Goal: Task Accomplishment & Management: Use online tool/utility

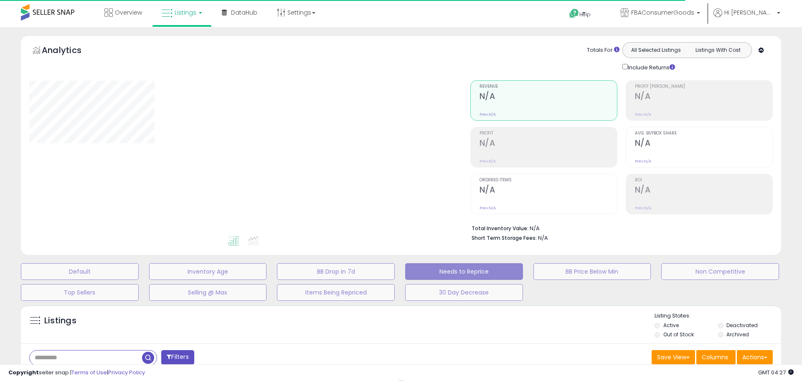
select select "**"
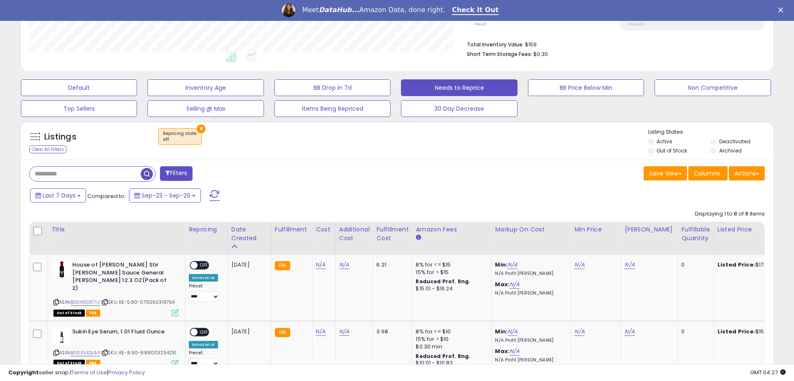
scroll to position [261, 0]
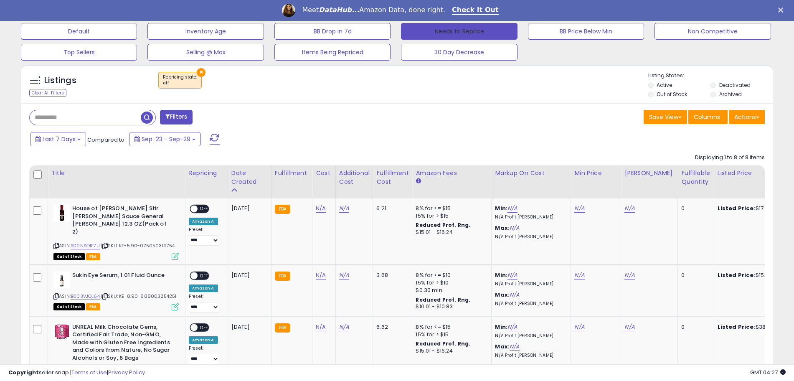
click at [445, 33] on button "Needs to Reprice" at bounding box center [459, 31] width 116 height 17
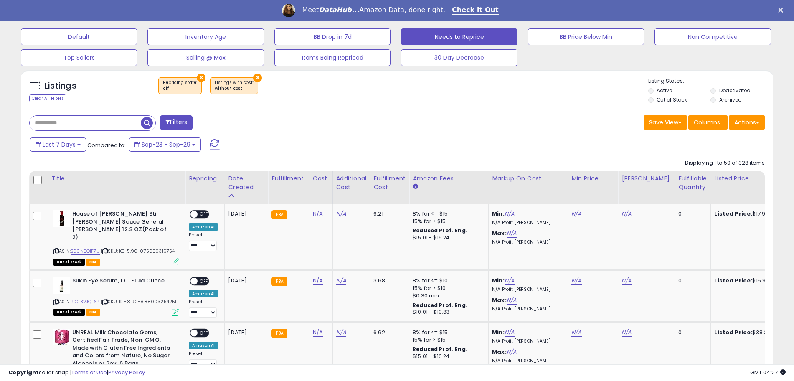
scroll to position [171, 437]
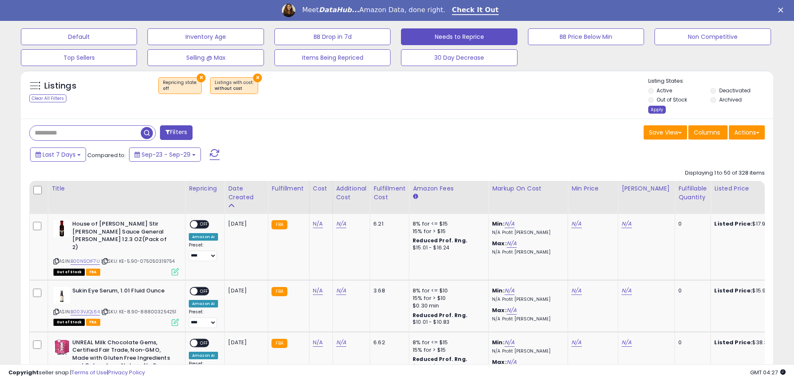
click at [657, 110] on div "Apply" at bounding box center [657, 110] width 18 height 8
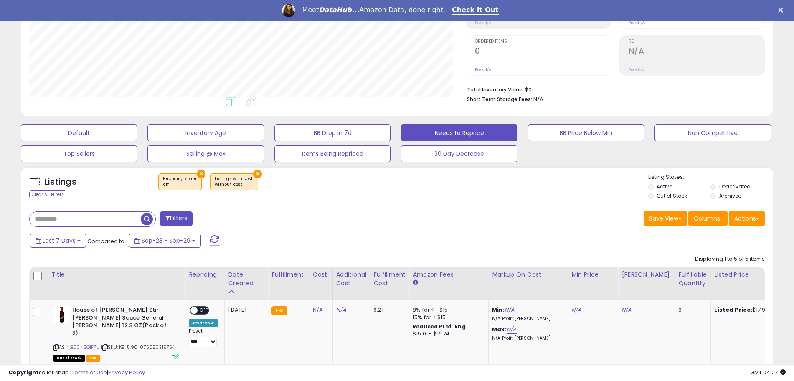
click at [253, 173] on button "×" at bounding box center [257, 174] width 9 height 9
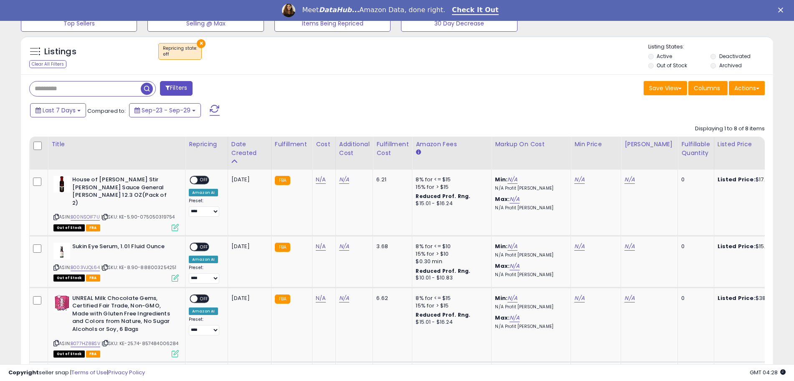
scroll to position [308, 0]
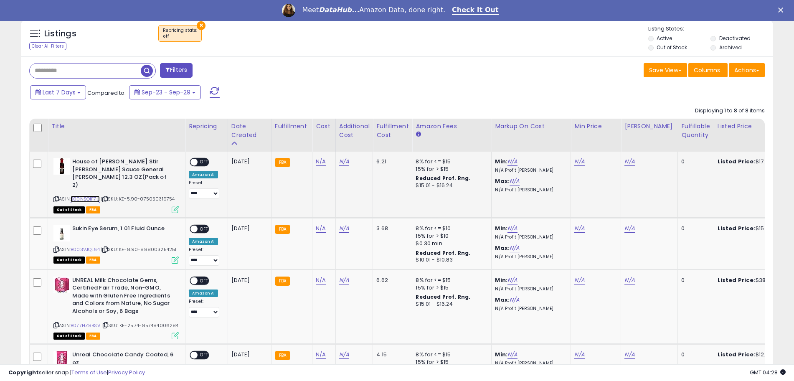
click at [79, 196] on link "B00NSOIF7U" at bounding box center [85, 199] width 29 height 7
click at [83, 246] on link "B003VJQL64" at bounding box center [85, 249] width 29 height 7
click at [81, 322] on link "B077HZ8BSV" at bounding box center [86, 325] width 30 height 7
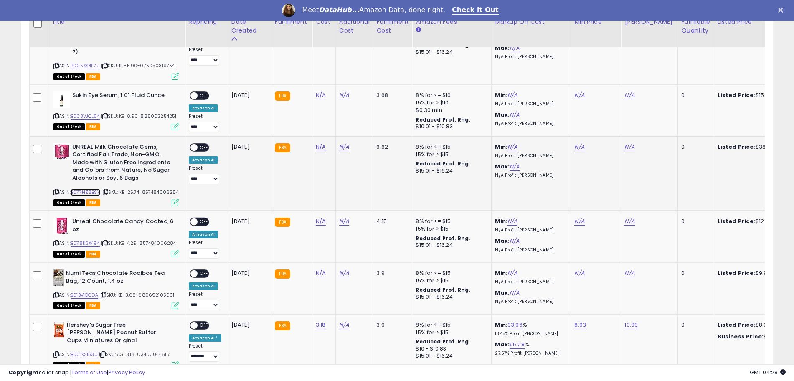
scroll to position [465, 0]
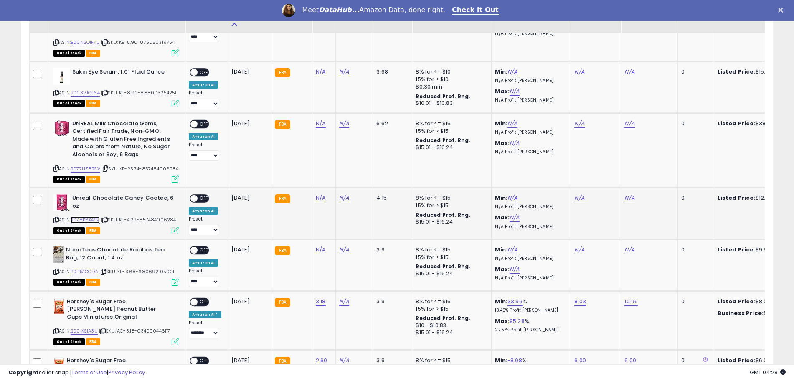
click at [91, 216] on link "B078K6X494" at bounding box center [85, 219] width 29 height 7
click at [94, 268] on link "B01BVIOCDA" at bounding box center [85, 271] width 28 height 7
click at [89, 328] on link "B00IKS1A3U" at bounding box center [84, 331] width 27 height 7
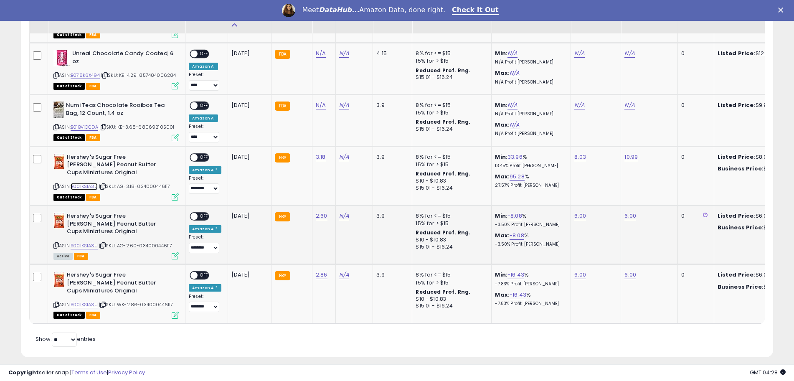
scroll to position [610, 0]
click at [82, 242] on link "B00IKS1A3U" at bounding box center [84, 245] width 27 height 7
click at [75, 301] on link "B00IKS1A3U" at bounding box center [84, 304] width 27 height 7
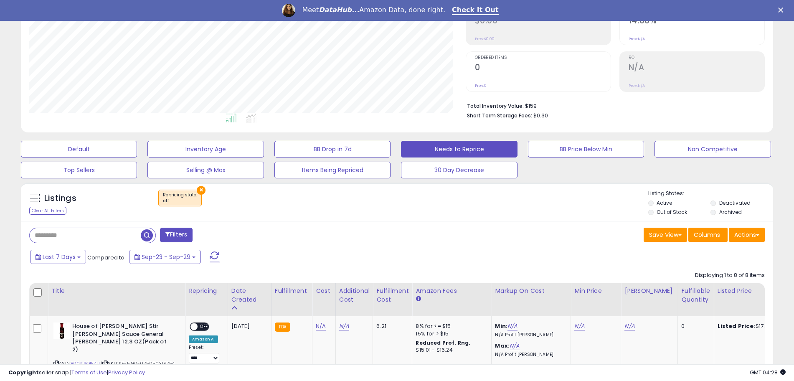
scroll to position [140, 0]
